Goal: Browse casually: Explore the website without a specific task or goal

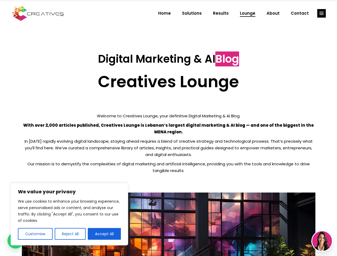
click at [168, 128] on p "With over 2,000 articles published, Creatives Lounge is Lebanon’s largest digit…" at bounding box center [169, 128] width 294 height 13
click at [35, 234] on button "Customise" at bounding box center [35, 234] width 35 height 12
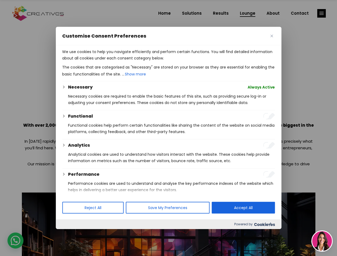
click at [70, 234] on div at bounding box center [168, 128] width 337 height 256
click at [104, 234] on div at bounding box center [168, 128] width 337 height 256
click at [322, 13] on div at bounding box center [168, 128] width 337 height 256
click at [322, 241] on img at bounding box center [322, 241] width 20 height 20
